Goal: Communication & Community: Answer question/provide support

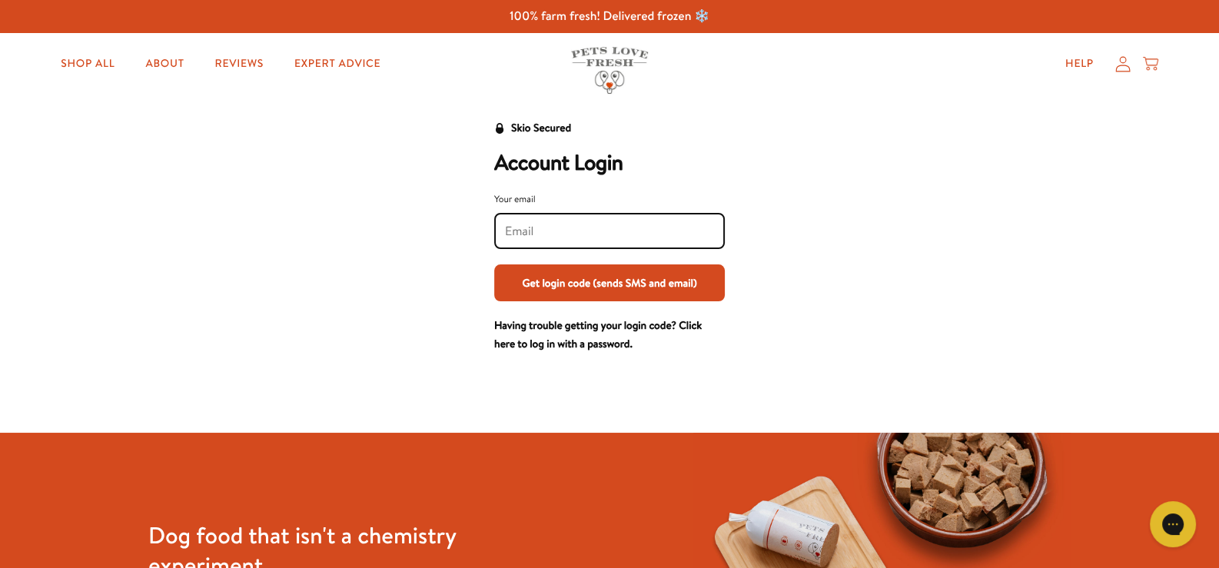
click at [566, 223] on input "Your email" at bounding box center [609, 231] width 209 height 17
type input "paula@mpfittings.co.uk"
click at [583, 276] on button "Get login code (sends SMS and email)" at bounding box center [609, 282] width 231 height 37
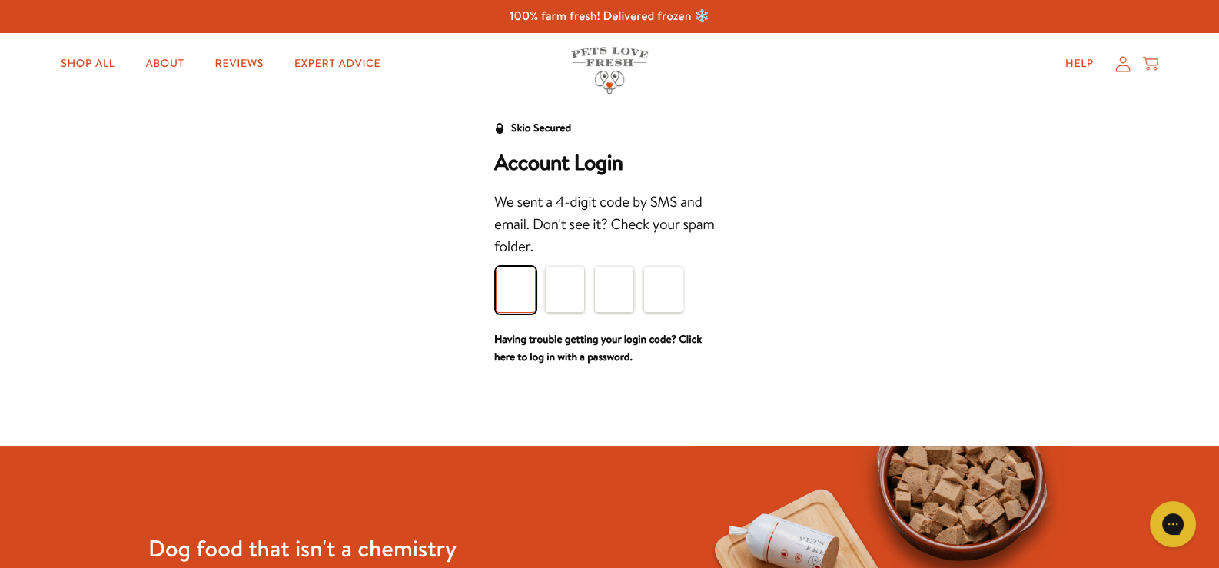
type input "2"
type input "9"
type input "7"
type input "1"
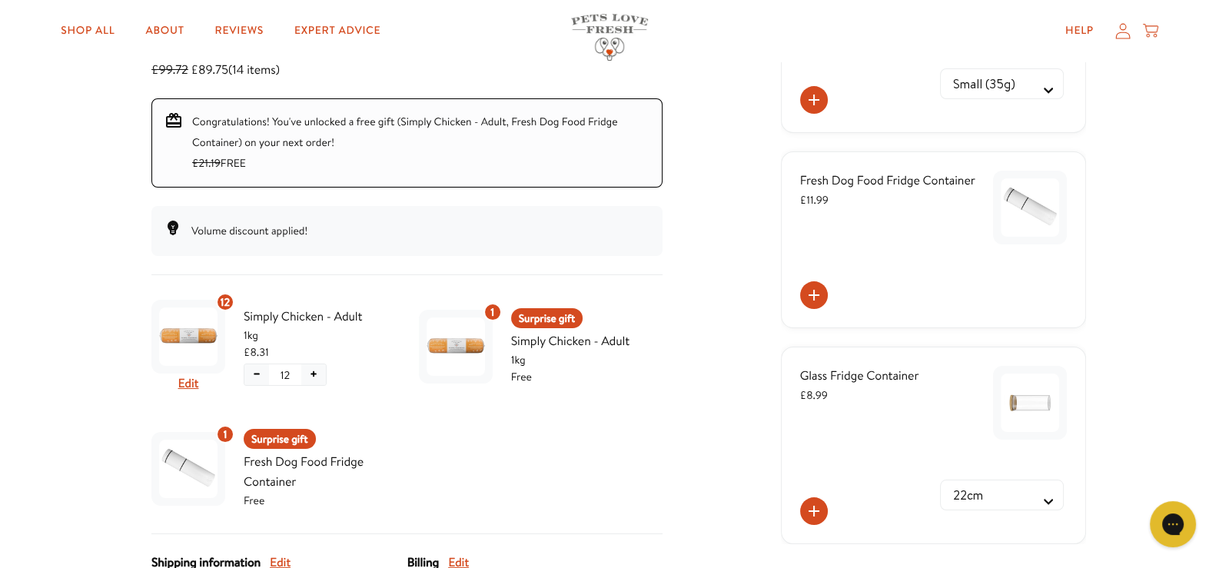
scroll to position [219, 0]
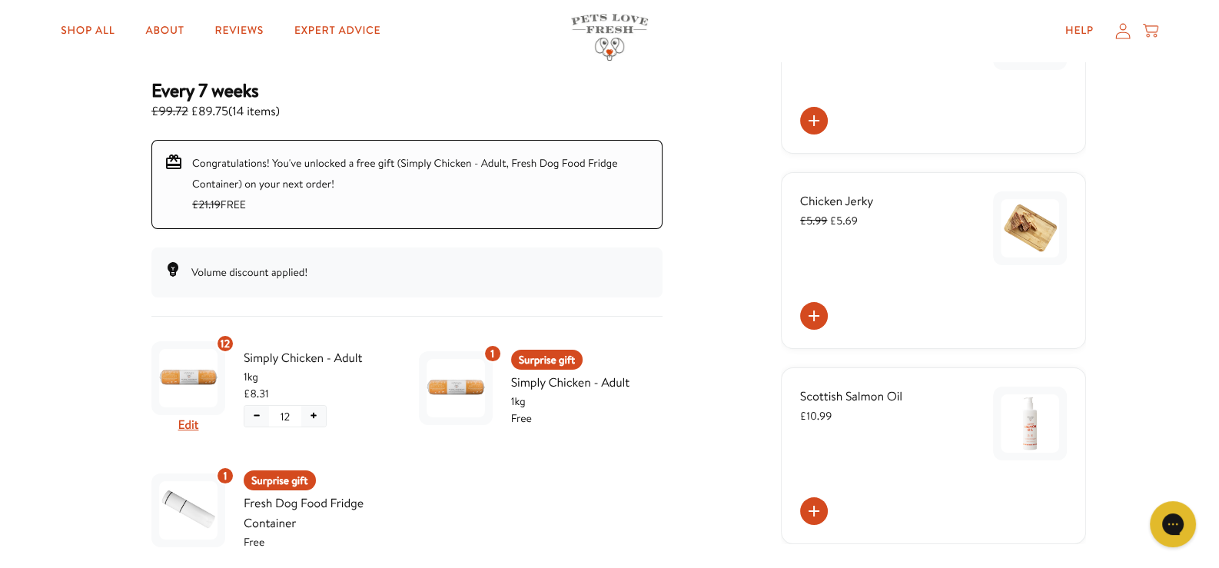
click at [1126, 28] on icon at bounding box center [1122, 30] width 15 height 16
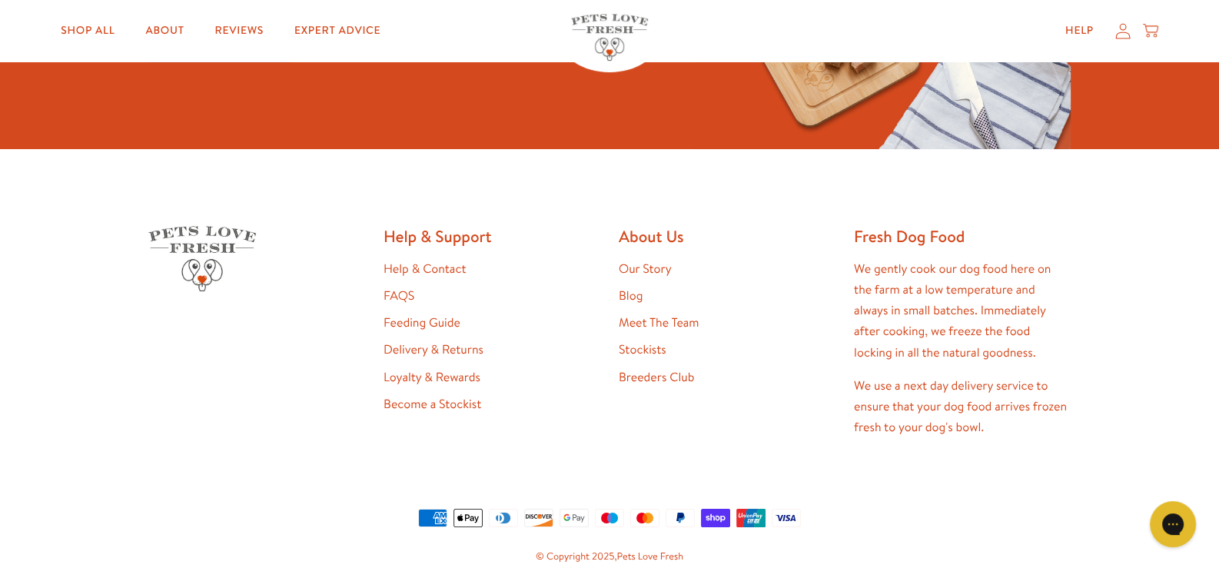
scroll to position [897, 0]
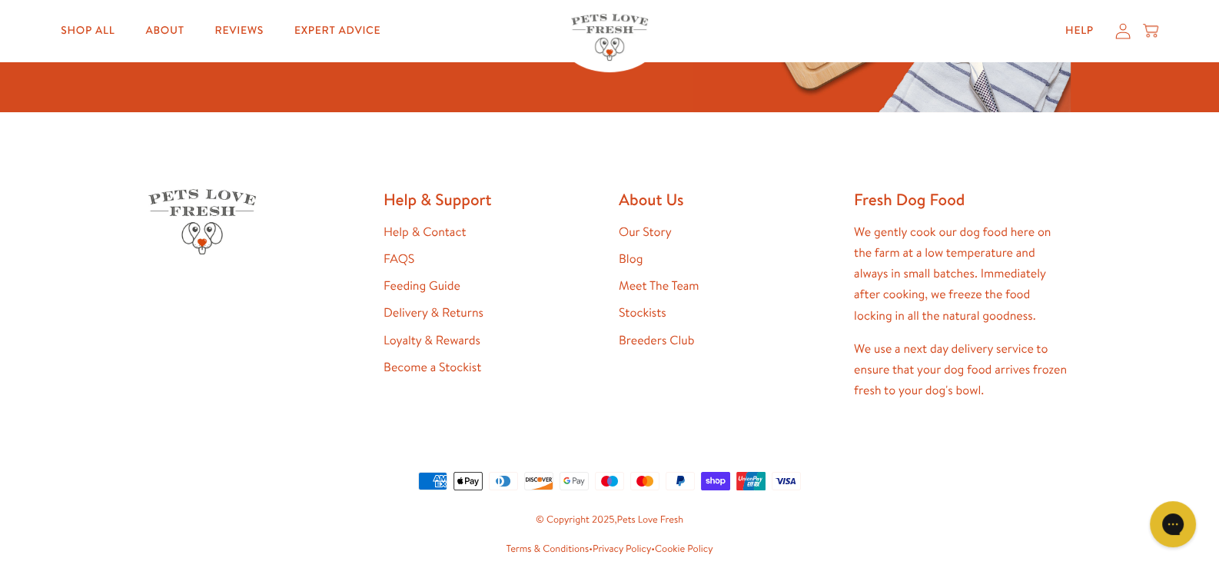
click at [435, 228] on link "Help & Contact" at bounding box center [424, 232] width 82 height 17
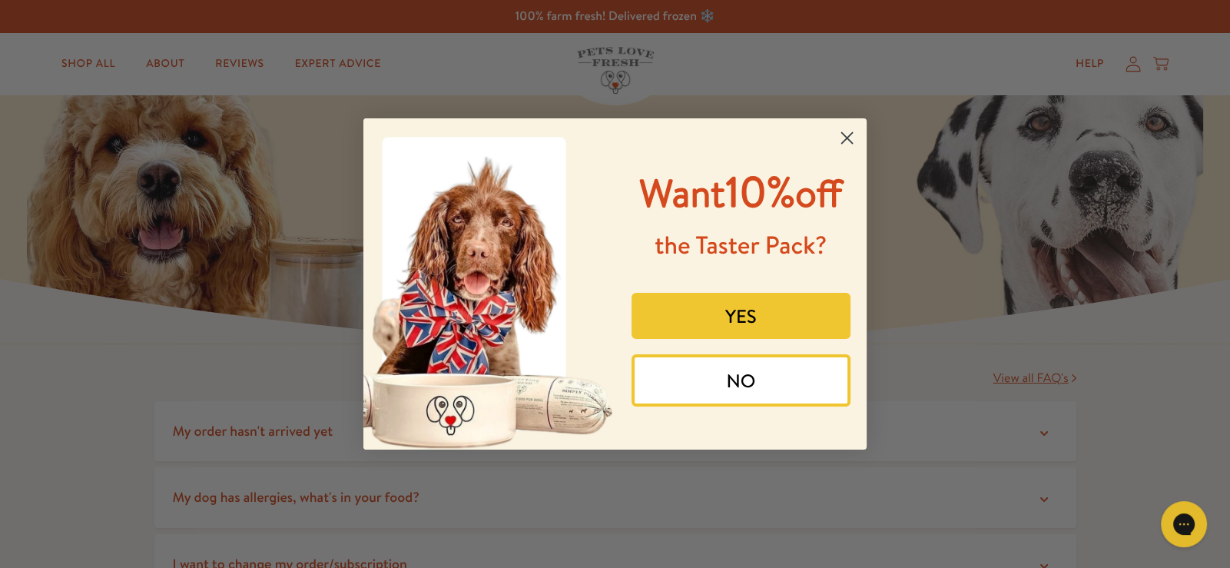
click at [845, 134] on circle "Close dialog" at bounding box center [846, 137] width 25 height 25
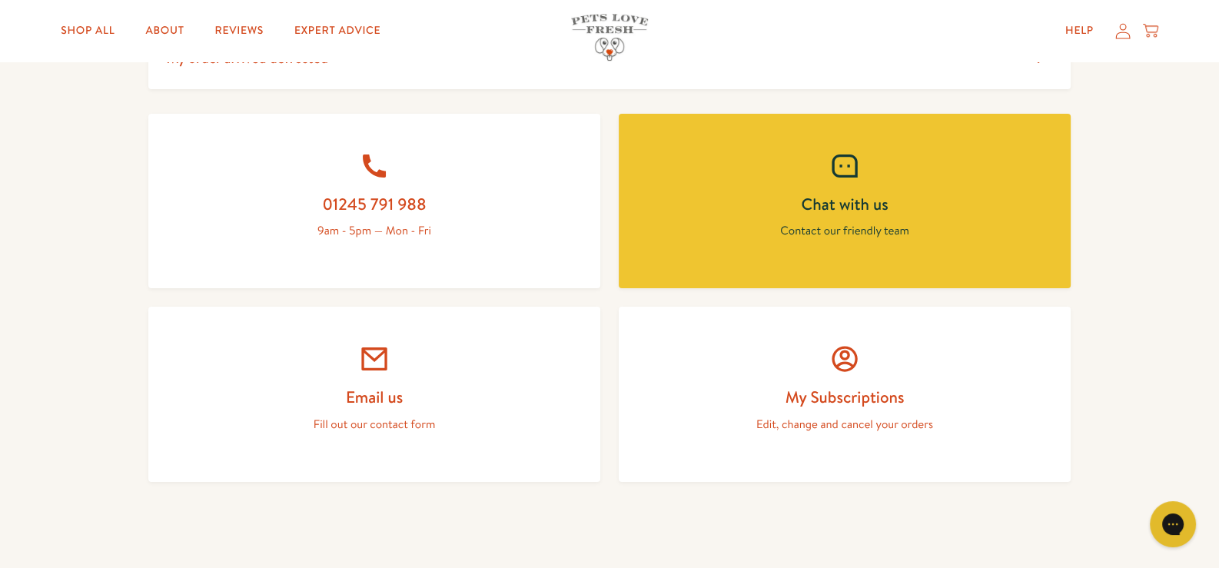
scroll to position [636, 0]
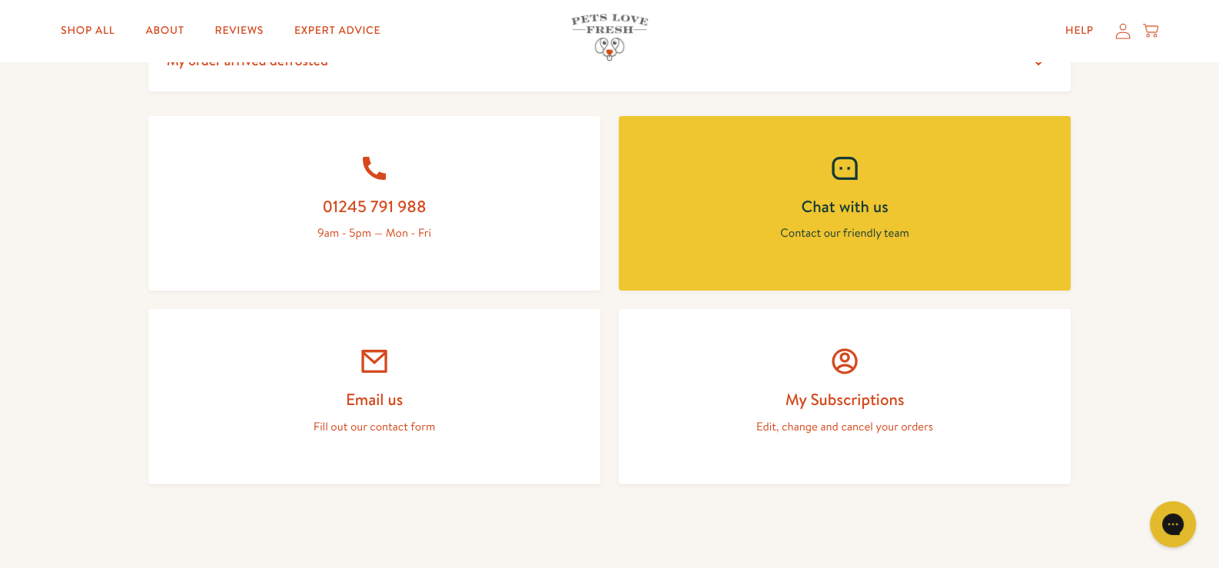
click at [877, 209] on h2 "Chat with us" at bounding box center [844, 206] width 378 height 21
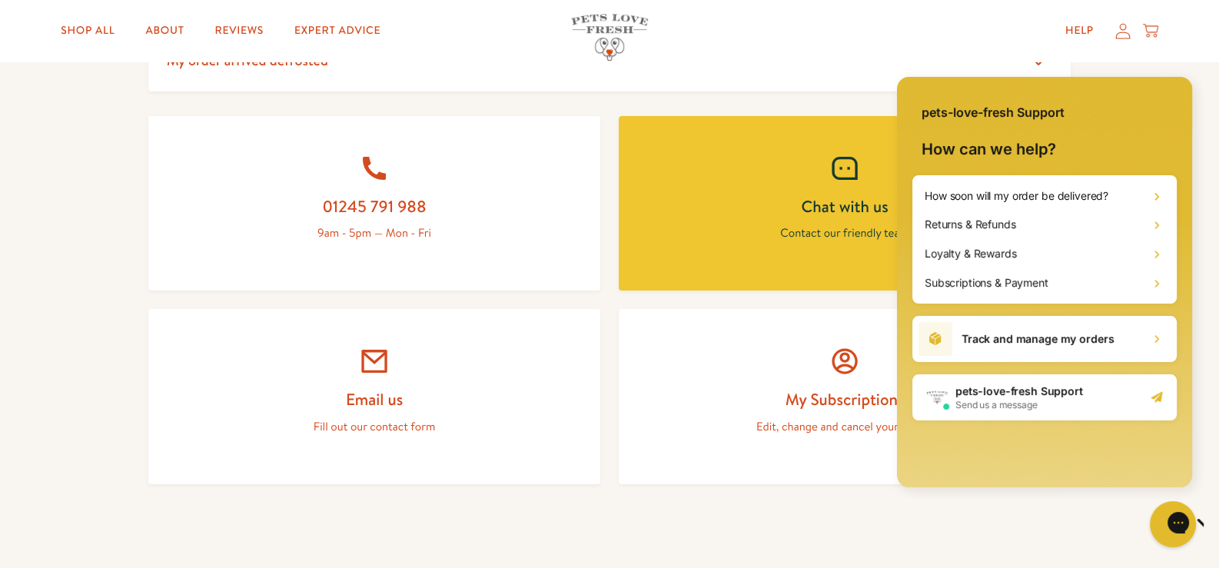
scroll to position [0, 0]
click at [994, 393] on h1 "pets-love-fresh Support" at bounding box center [1019, 390] width 128 height 15
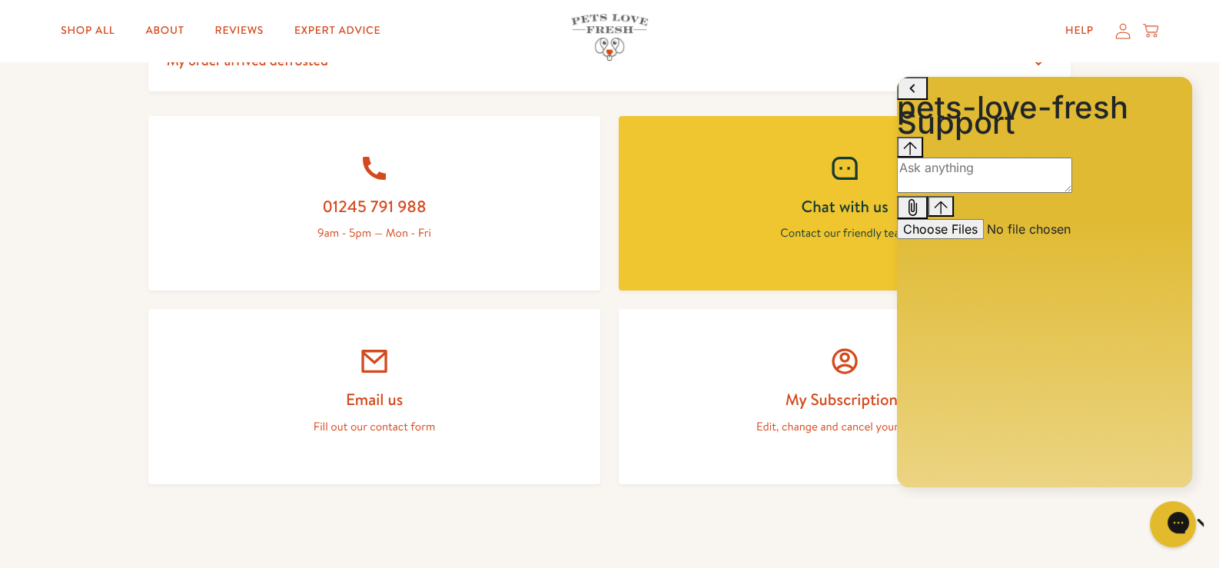
click at [954, 193] on textarea "live chat message input" at bounding box center [984, 175] width 175 height 35
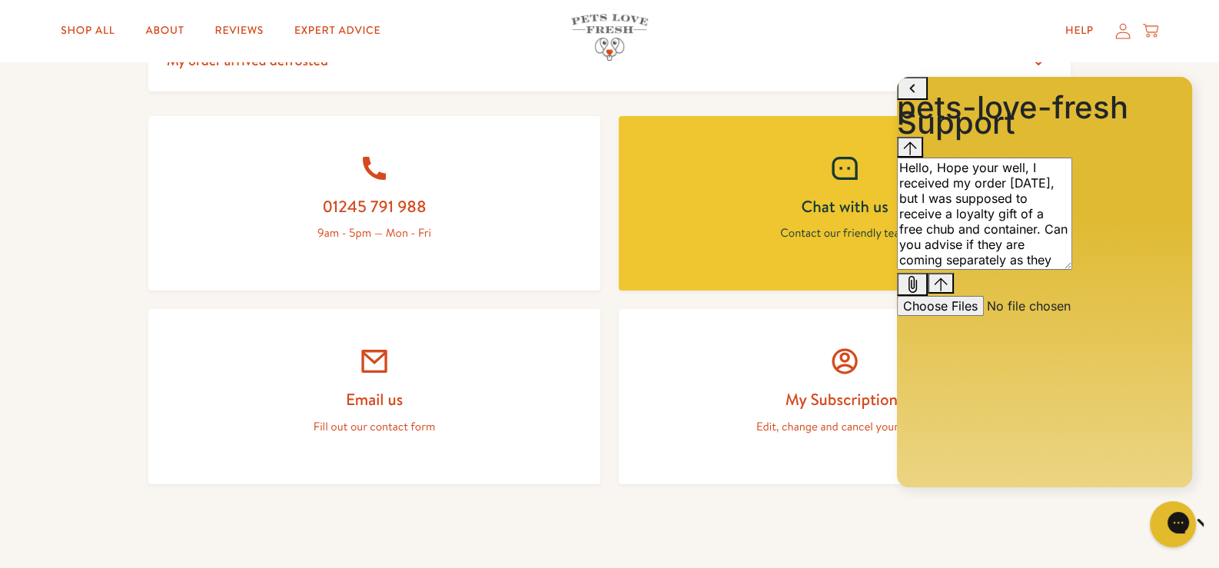
type textarea "Hello, Hope your well, I received my order [DATE], but I was supposed to receiv…"
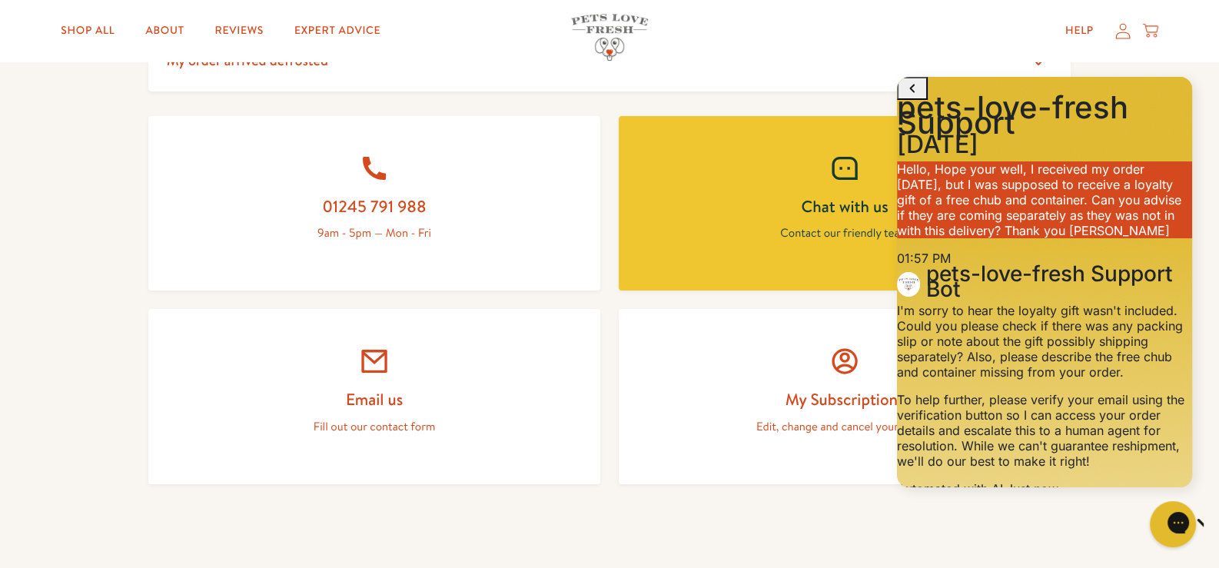
scroll to position [200, 0]
click at [953, 557] on textarea "live chat message input" at bounding box center [984, 574] width 175 height 35
type textarea "my email - paula@mpfittings.co.uk. the packing slip just stated the 12 chubs"
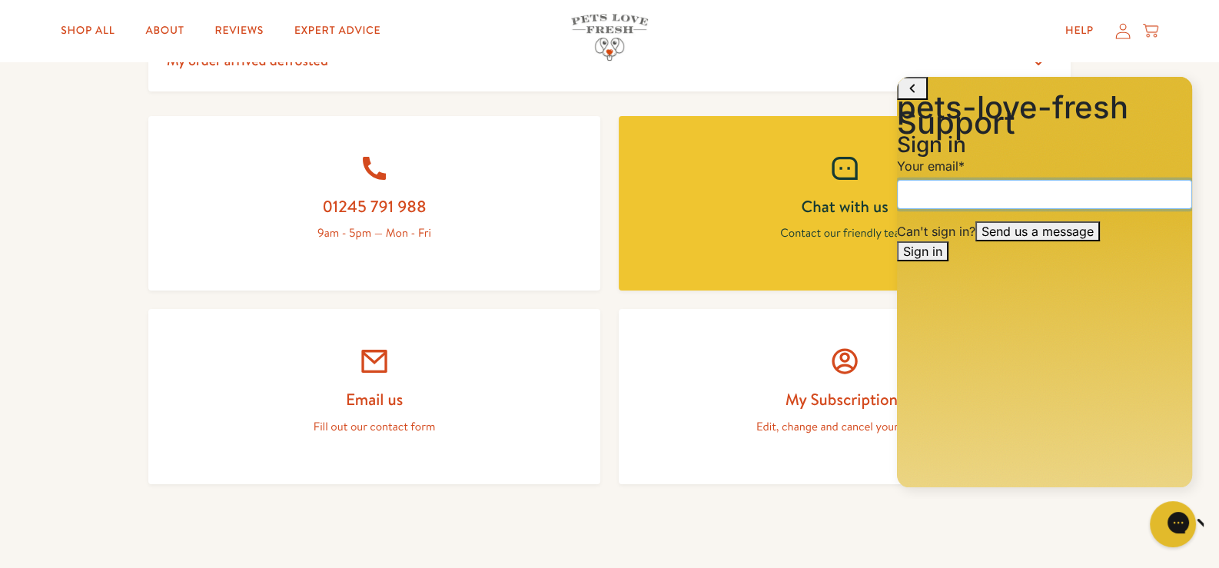
click at [954, 209] on input "email" at bounding box center [1044, 194] width 295 height 29
type input "[PERSON_NAME][EMAIL_ADDRESS][DOMAIN_NAME]"
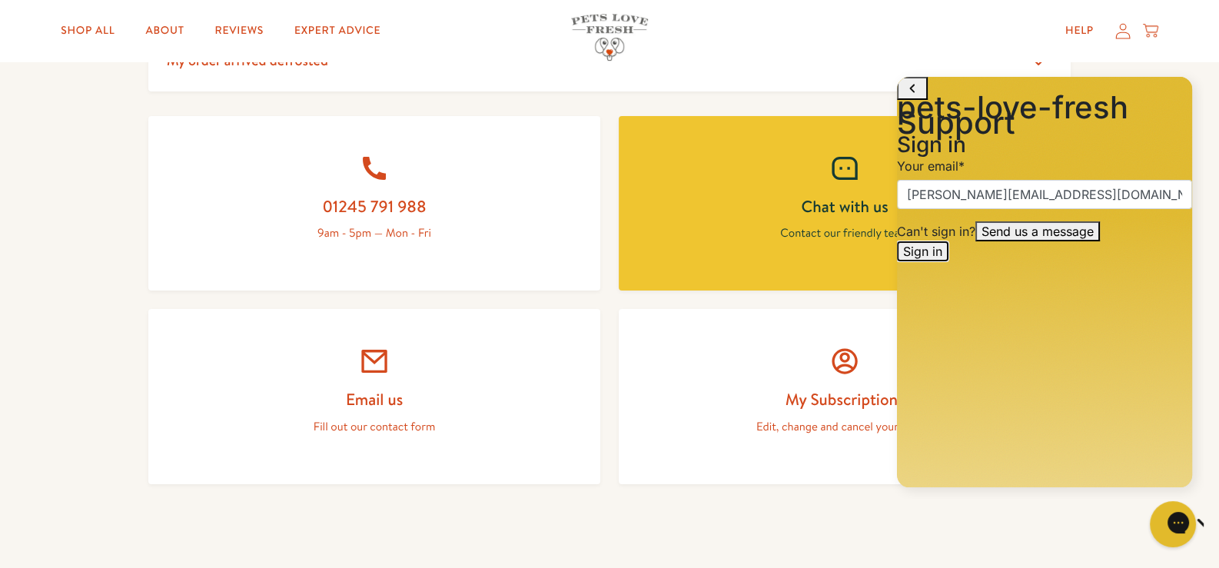
click at [942, 259] on span "Sign in" at bounding box center [922, 251] width 39 height 15
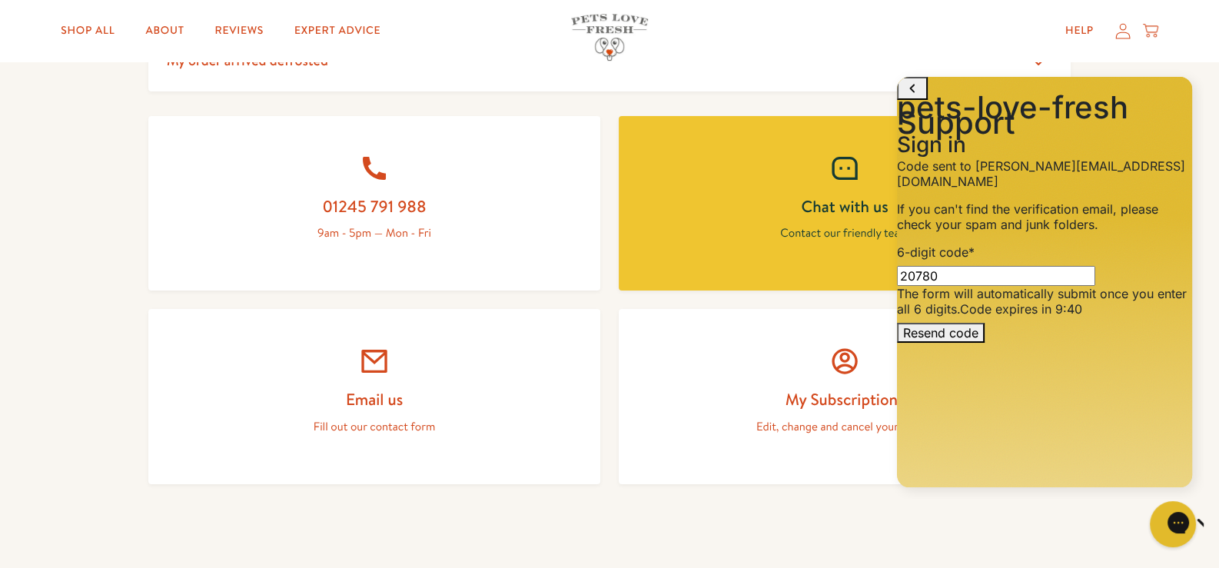
type input "207801"
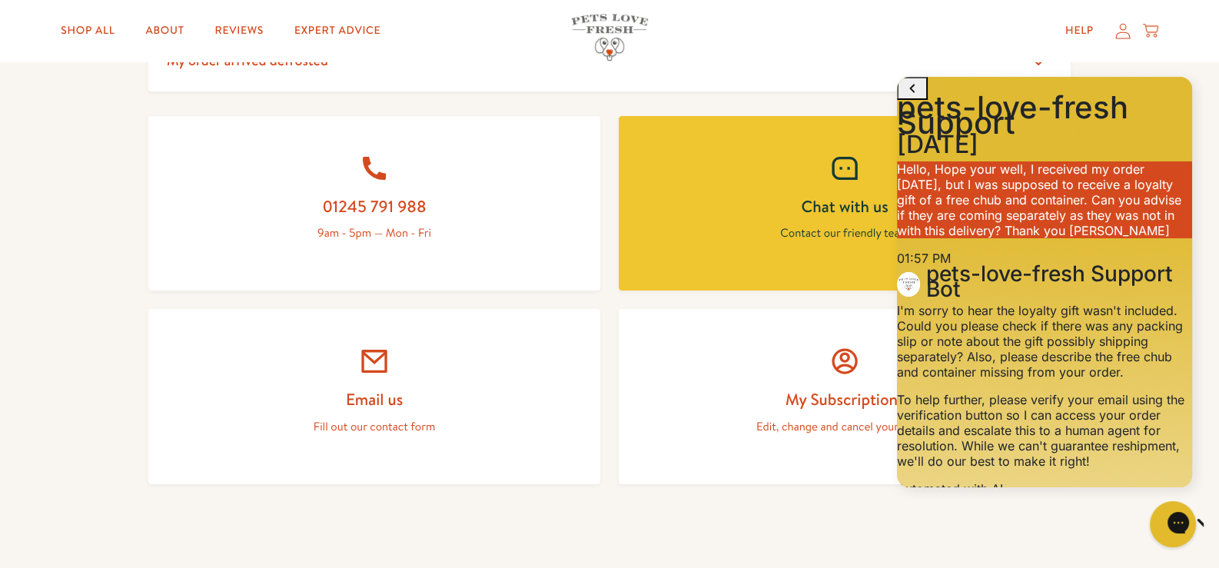
scroll to position [960, 0]
type textarea "Hi [PERSON_NAME], It is showing on this subscription order. Thanks, [PERSON_NAM…"
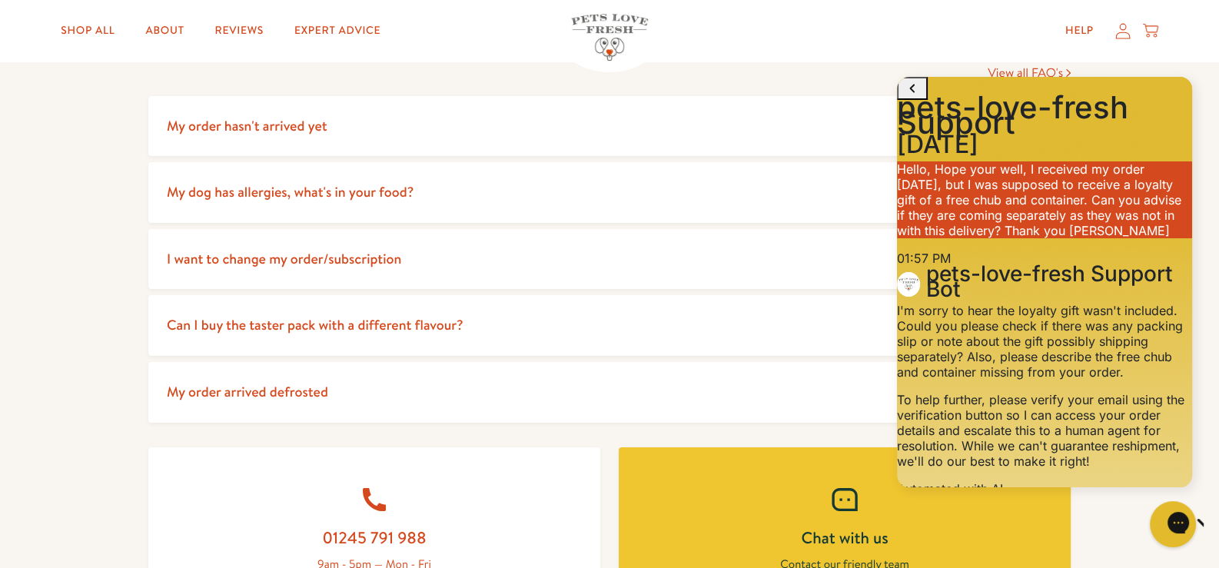
scroll to position [0, 0]
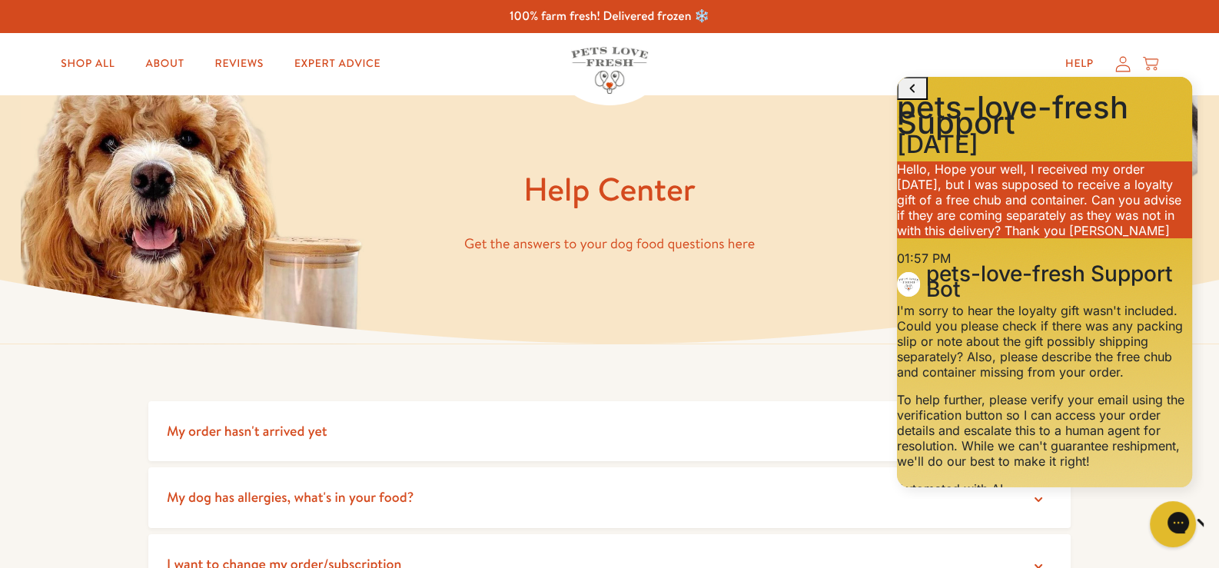
click at [1122, 58] on icon at bounding box center [1122, 64] width 15 height 16
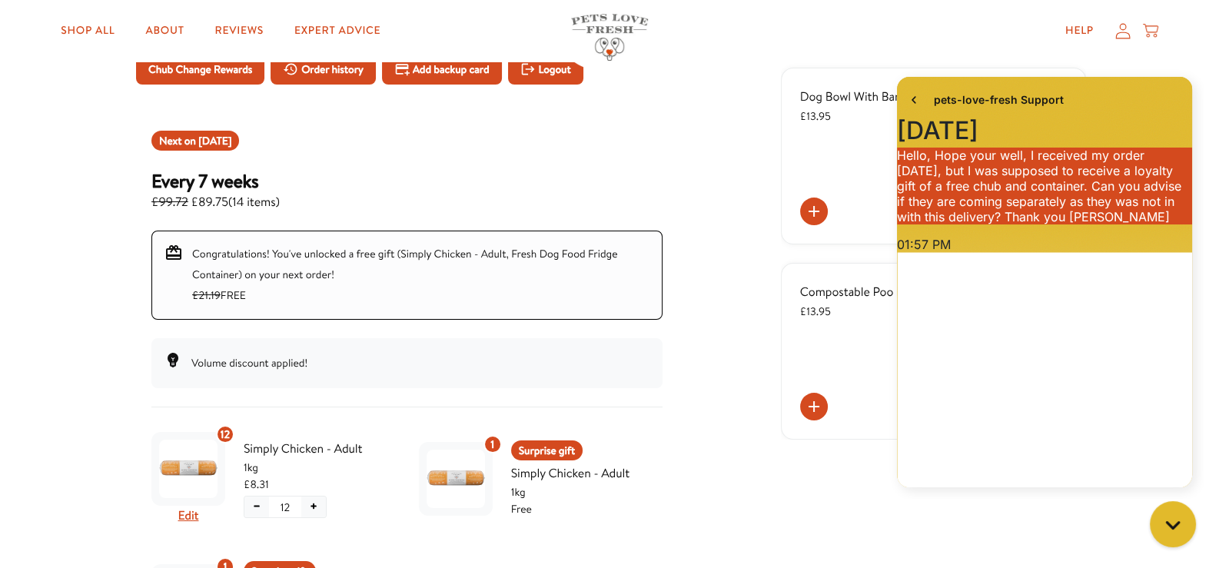
scroll to position [135, 0]
